Goal: Information Seeking & Learning: Compare options

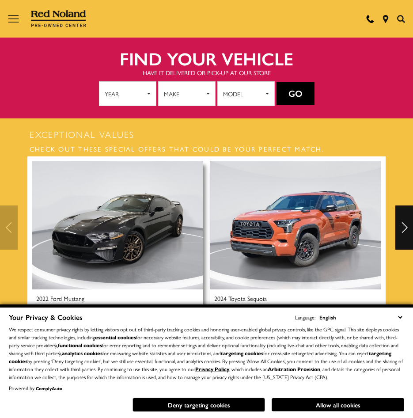
scroll to position [265, 0]
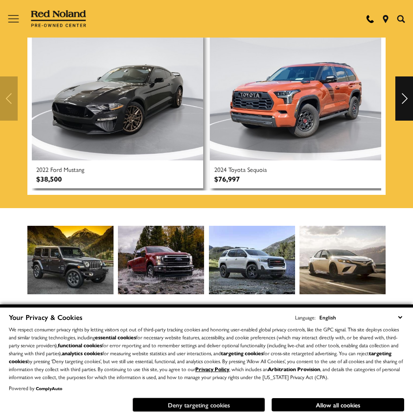
click at [237, 406] on button "Deny targeting cookies" at bounding box center [199, 405] width 133 height 14
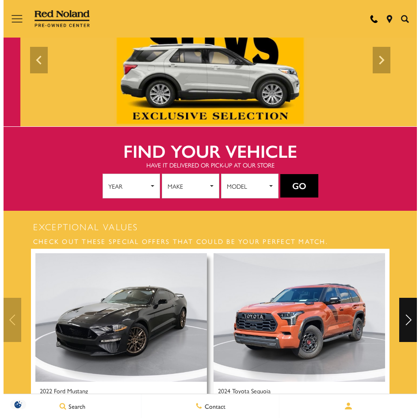
scroll to position [0, 0]
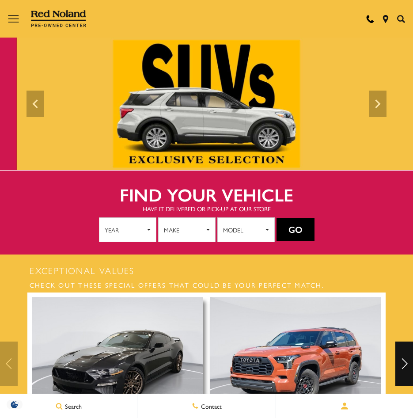
click at [18, 19] on icon "Open the main navigation menu" at bounding box center [13, 18] width 10 height 7
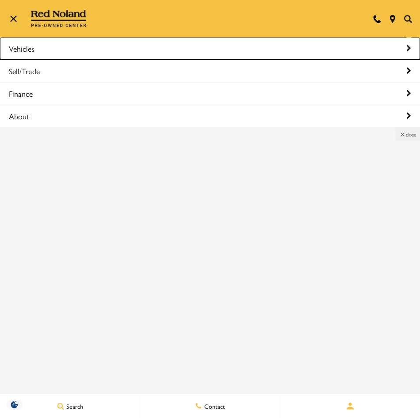
click at [44, 52] on link "Vehicles" at bounding box center [210, 49] width 420 height 22
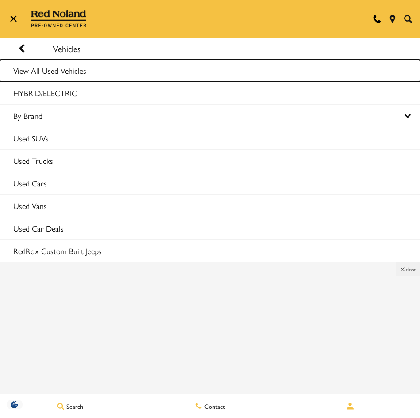
click at [38, 75] on link "View All Used Vehicles" at bounding box center [210, 71] width 420 height 22
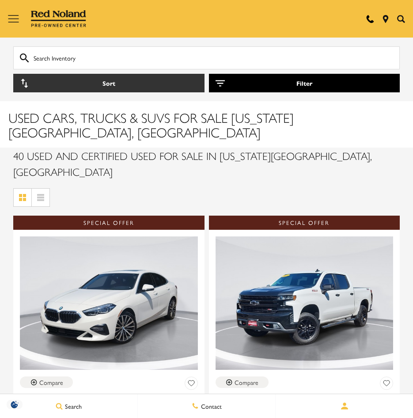
click at [231, 88] on button "Filter" at bounding box center [304, 83] width 191 height 19
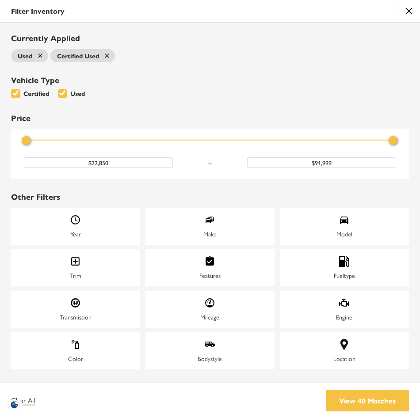
click at [371, 228] on div "Model" at bounding box center [344, 226] width 129 height 37
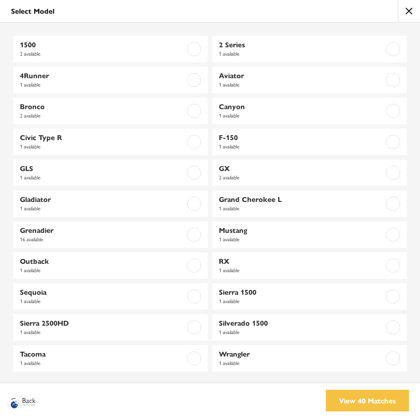
click at [411, 14] on button "close" at bounding box center [409, 11] width 22 height 22
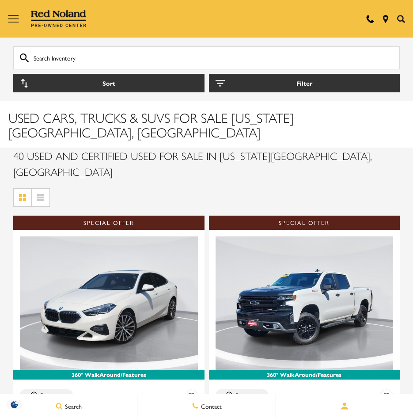
click at [245, 73] on div "Sort Filter" at bounding box center [206, 69] width 387 height 46
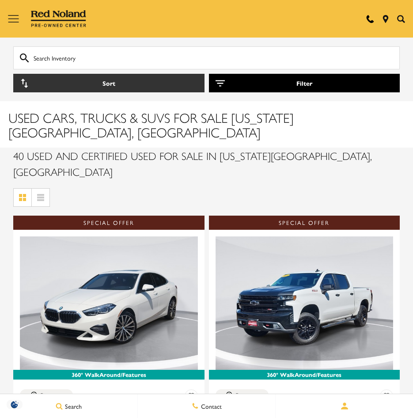
click at [251, 82] on button "Filter" at bounding box center [304, 83] width 191 height 19
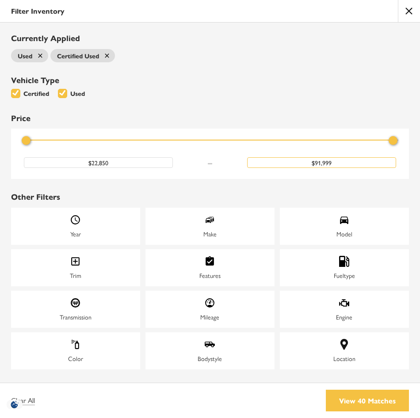
drag, startPoint x: 346, startPoint y: 165, endPoint x: 187, endPoint y: 171, distance: 158.3
click at [177, 172] on div "Price $22,850 $91,999" at bounding box center [210, 154] width 398 height 50
type input "$35,000"
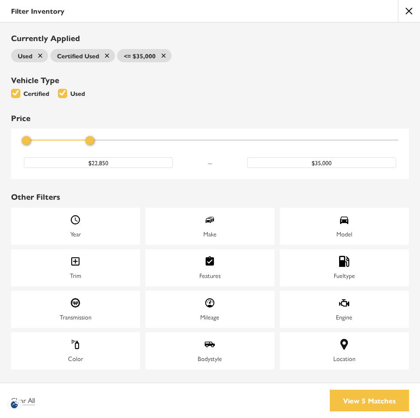
click at [214, 351] on span "Bodystyle" at bounding box center [209, 346] width 11 height 15
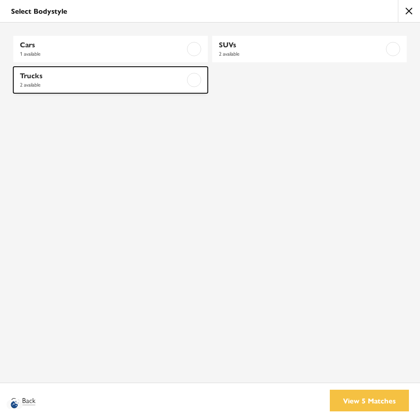
click at [179, 83] on link "Trucks 2 available" at bounding box center [110, 80] width 194 height 27
checkbox input "true"
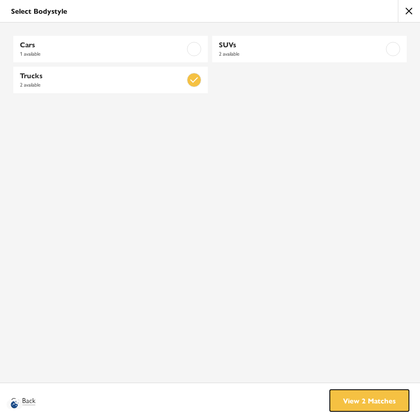
click at [363, 395] on link "View 2 Matches" at bounding box center [369, 401] width 79 height 22
